Goal: Find specific page/section: Find specific page/section

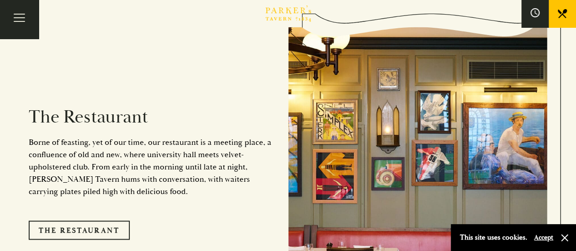
scroll to position [656, 0]
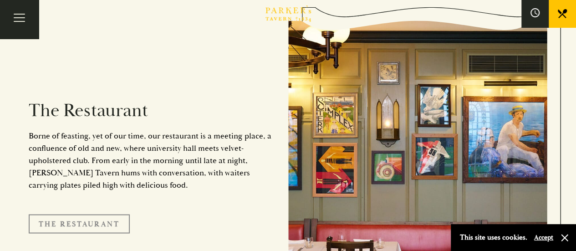
click at [64, 214] on link "The Restaurant" at bounding box center [79, 223] width 101 height 19
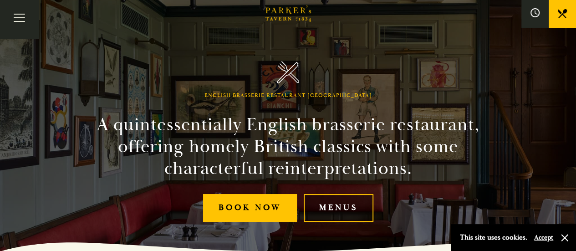
click at [332, 216] on link "Menus" at bounding box center [339, 208] width 70 height 28
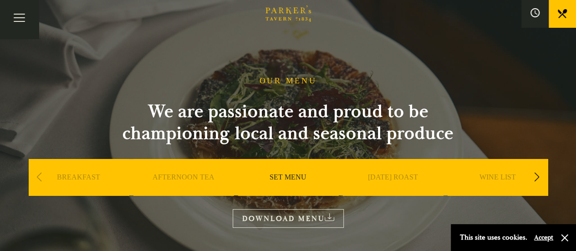
click at [332, 216] on icon at bounding box center [330, 217] width 10 height 8
